Goal: Navigation & Orientation: Find specific page/section

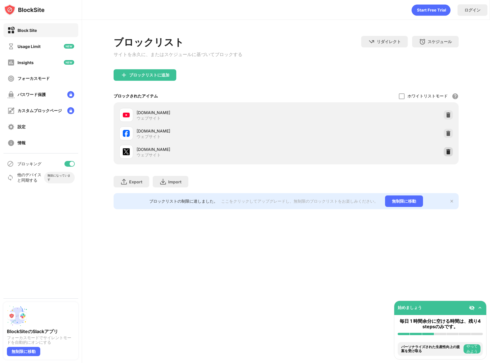
click at [443, 155] on div at bounding box center [447, 151] width 9 height 9
